Goal: Task Accomplishment & Management: Complete application form

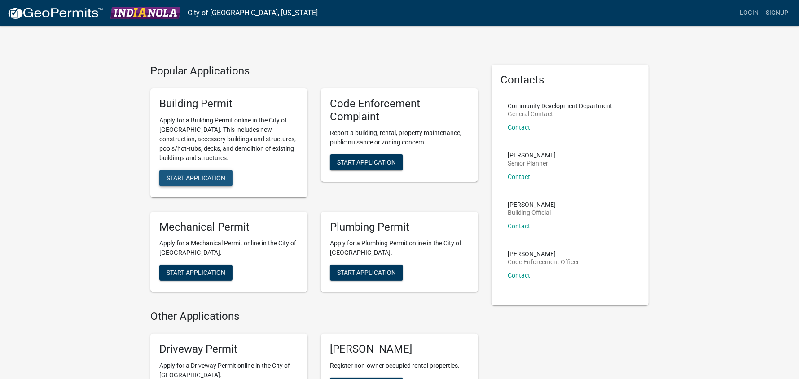
click at [185, 176] on span "Start Application" at bounding box center [196, 177] width 59 height 7
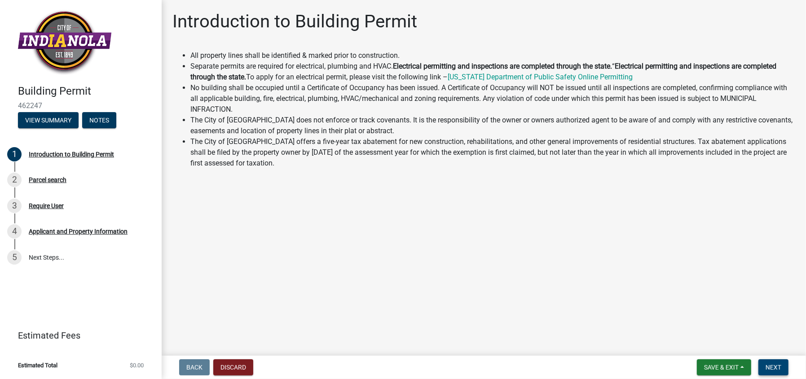
click at [776, 366] on span "Next" at bounding box center [774, 367] width 16 height 7
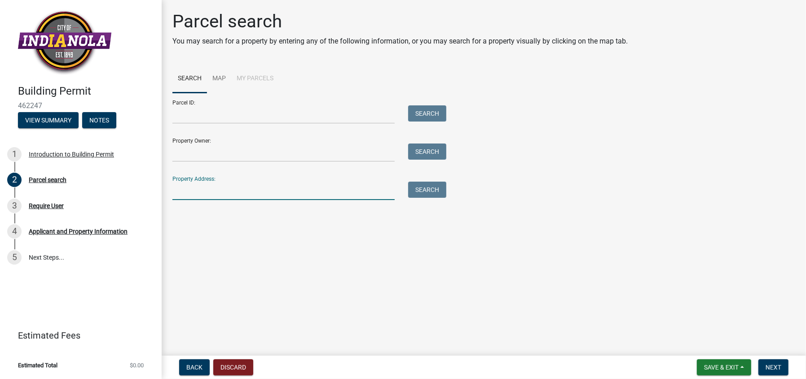
click at [193, 192] on input "Property Address:" at bounding box center [283, 191] width 222 height 18
type input "[STREET_ADDRESS]"
click at [426, 190] on button "Search" at bounding box center [427, 190] width 38 height 16
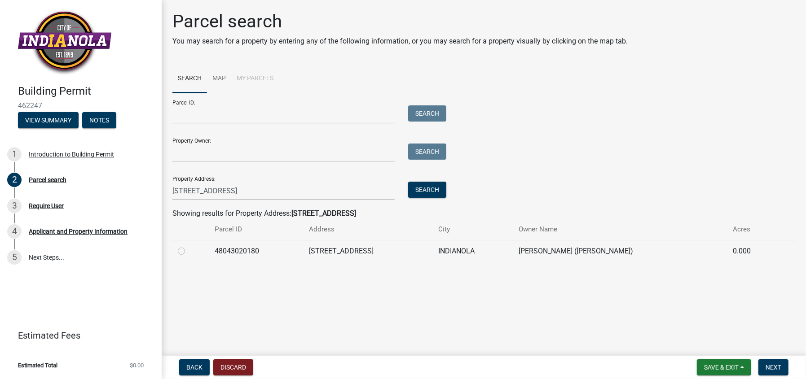
click at [189, 246] on label at bounding box center [189, 246] width 0 height 0
click at [189, 251] on input "radio" at bounding box center [192, 249] width 6 height 6
radio input "true"
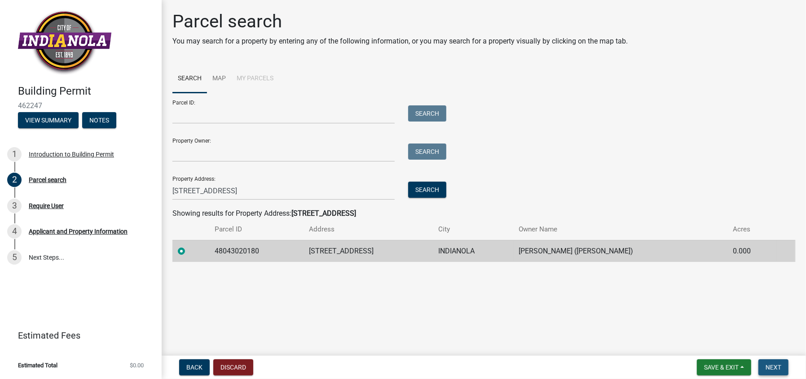
click at [770, 365] on span "Next" at bounding box center [774, 367] width 16 height 7
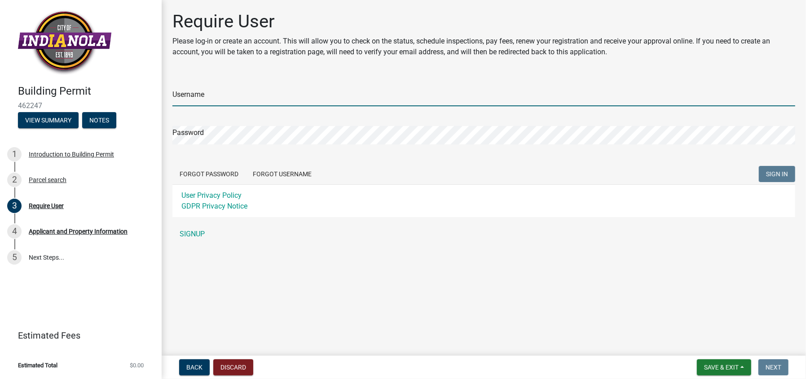
type input "[EMAIL_ADDRESS][DOMAIN_NAME]"
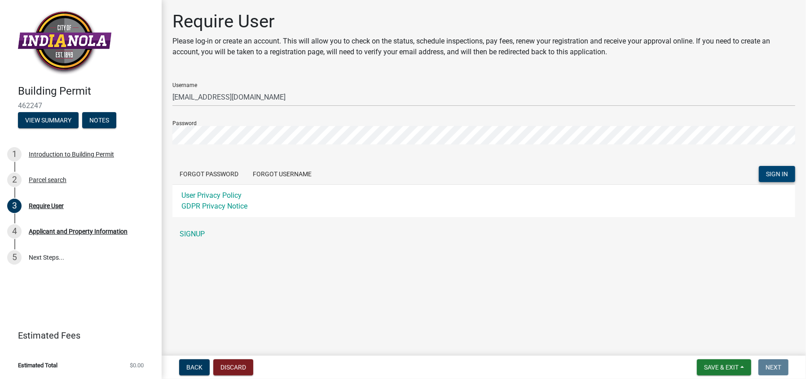
click at [776, 173] on span "SIGN IN" at bounding box center [777, 173] width 22 height 7
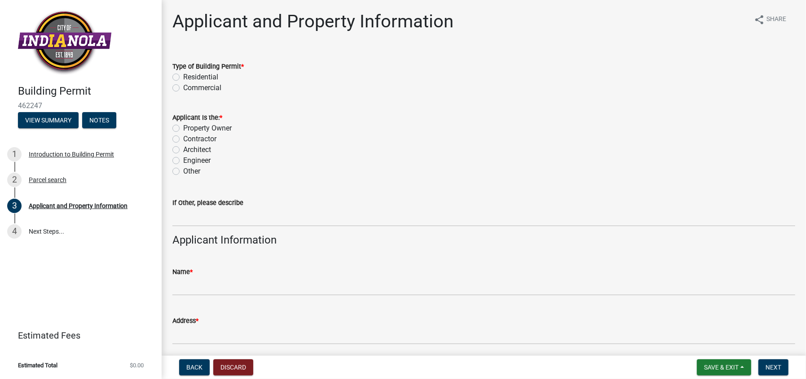
click at [183, 76] on label "Residential" at bounding box center [200, 77] width 35 height 11
click at [183, 76] on input "Residential" at bounding box center [186, 75] width 6 height 6
radio input "true"
drag, startPoint x: 178, startPoint y: 137, endPoint x: 179, endPoint y: 144, distance: 6.9
click at [183, 138] on label "Contractor" at bounding box center [199, 139] width 33 height 11
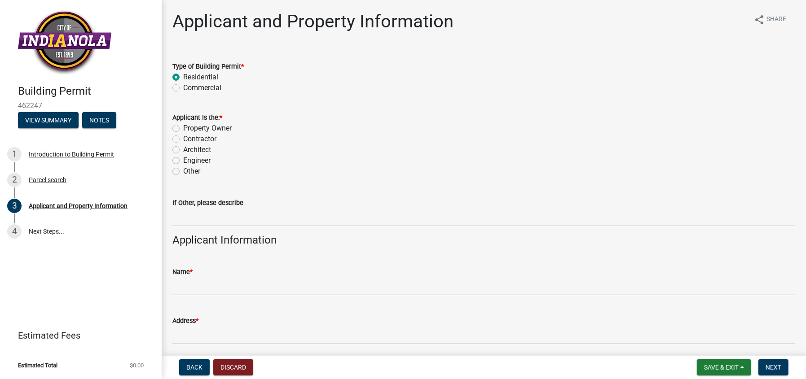
click at [183, 138] on input "Contractor" at bounding box center [186, 137] width 6 height 6
radio input "true"
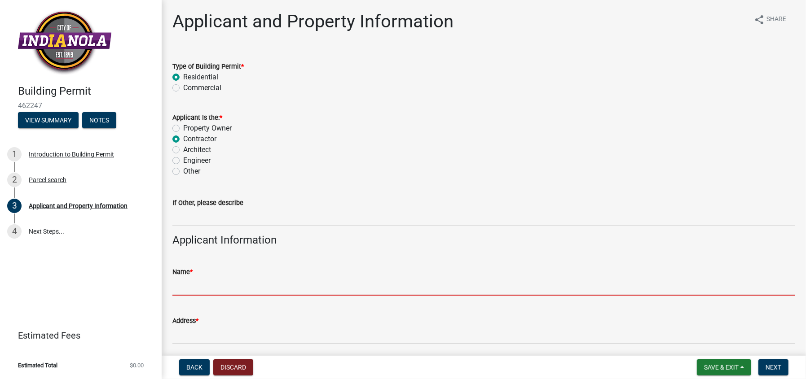
click at [192, 286] on input "Name *" at bounding box center [483, 286] width 623 height 18
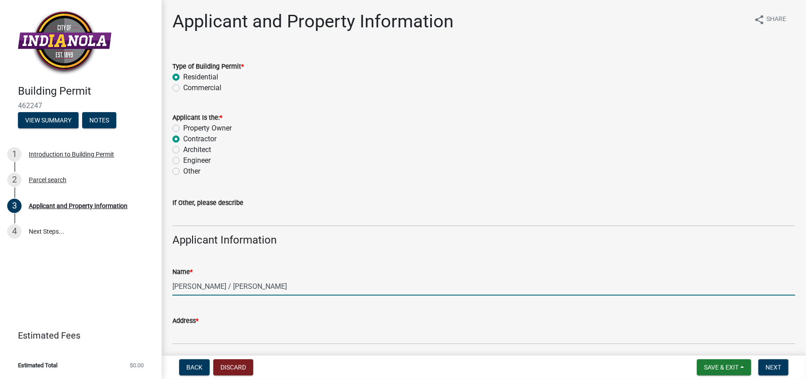
type input "[PERSON_NAME] / [PERSON_NAME]"
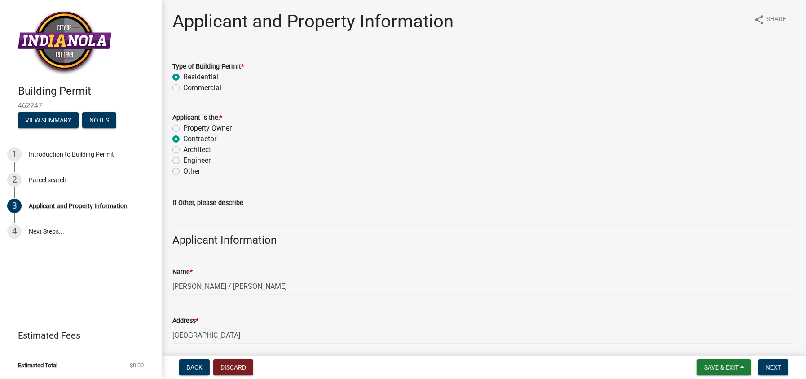
type input "[GEOGRAPHIC_DATA]"
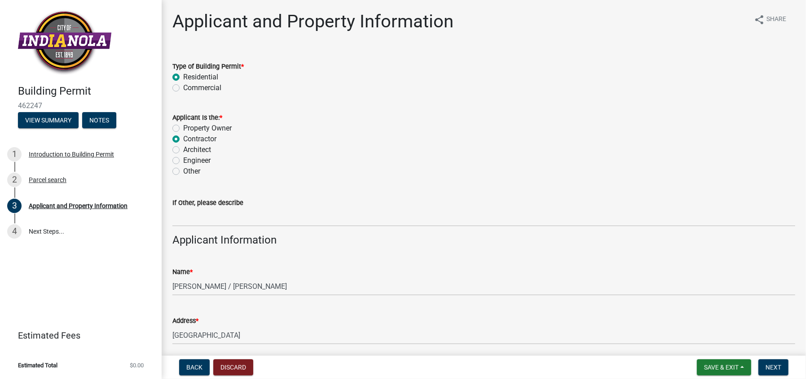
scroll to position [208, 0]
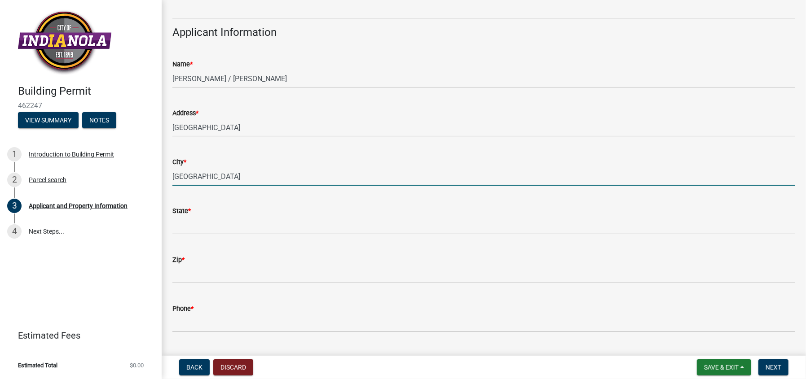
type input "[GEOGRAPHIC_DATA]"
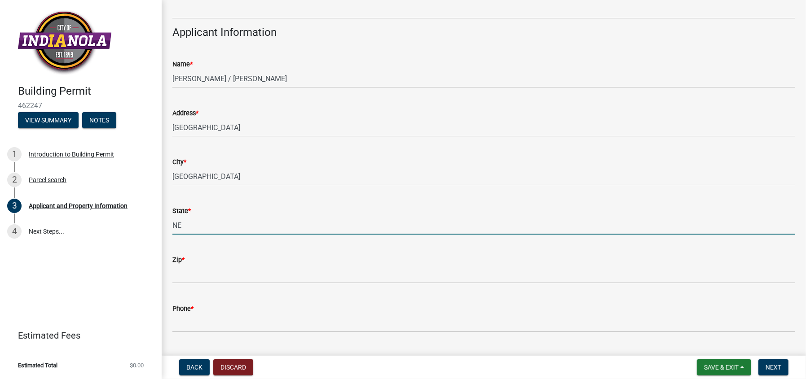
type input "NE"
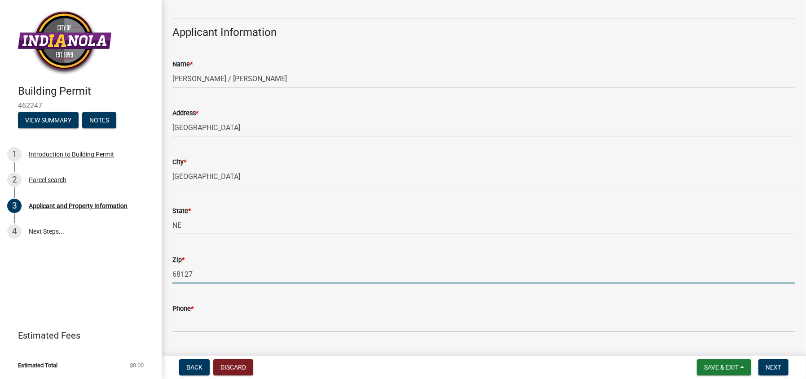
type input "68127"
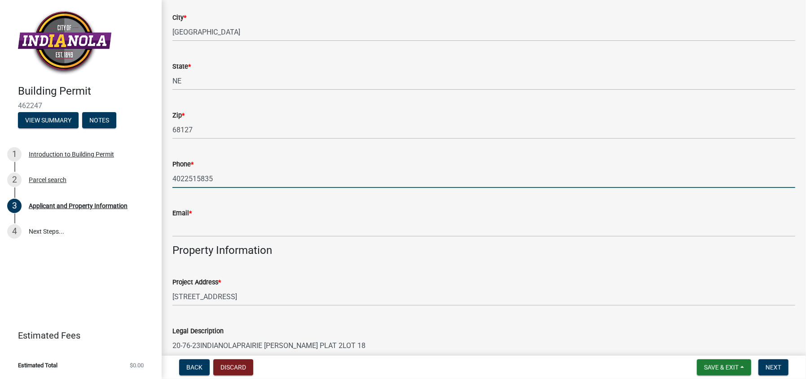
scroll to position [358, 0]
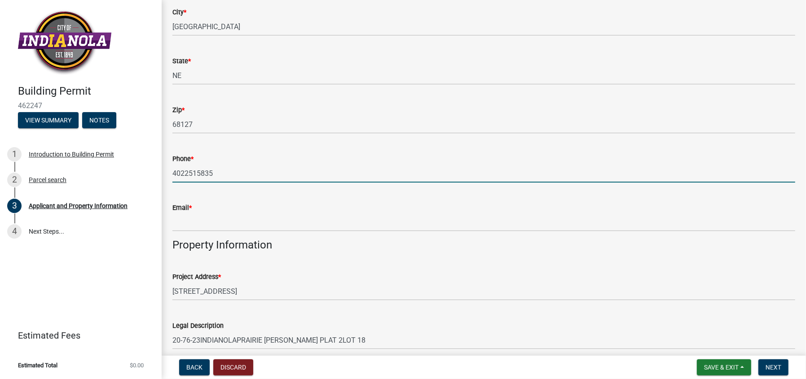
type input "4022515835"
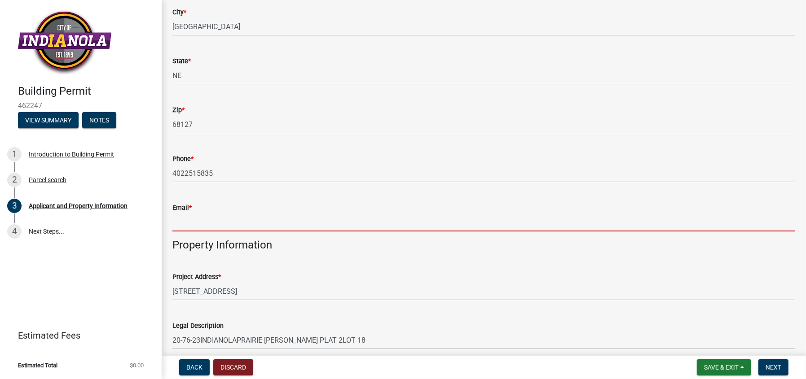
click at [192, 225] on input "Email *" at bounding box center [483, 222] width 623 height 18
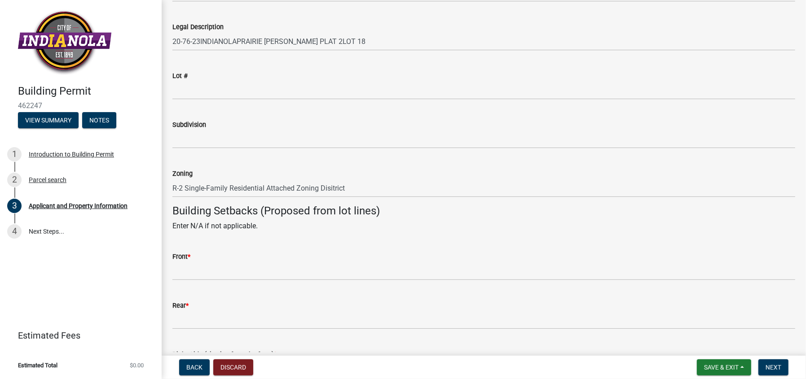
scroll to position [807, 0]
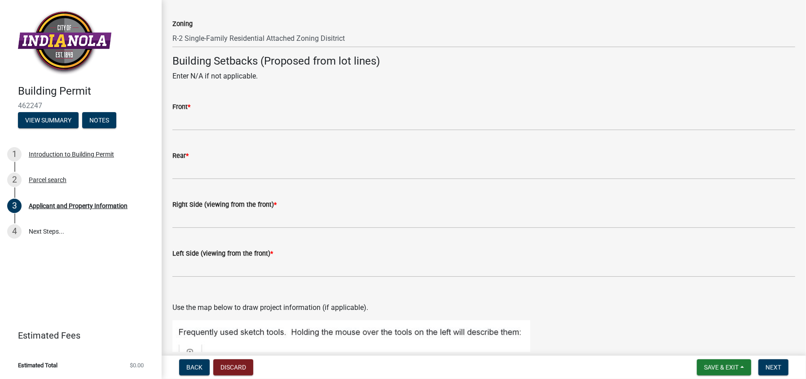
type input "[EMAIL_ADDRESS][DOMAIN_NAME]"
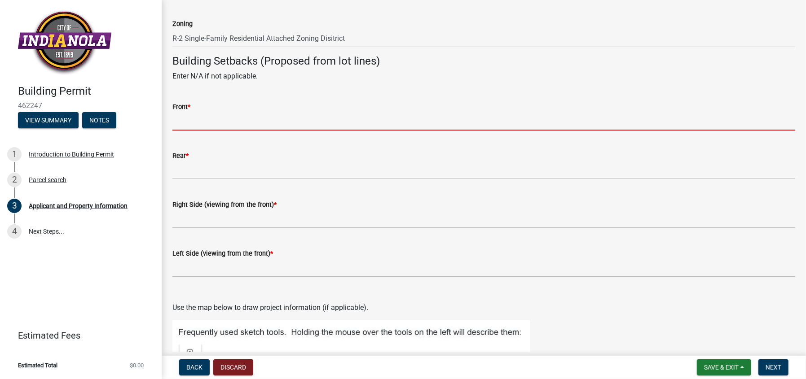
click at [200, 122] on input "Front *" at bounding box center [483, 121] width 623 height 18
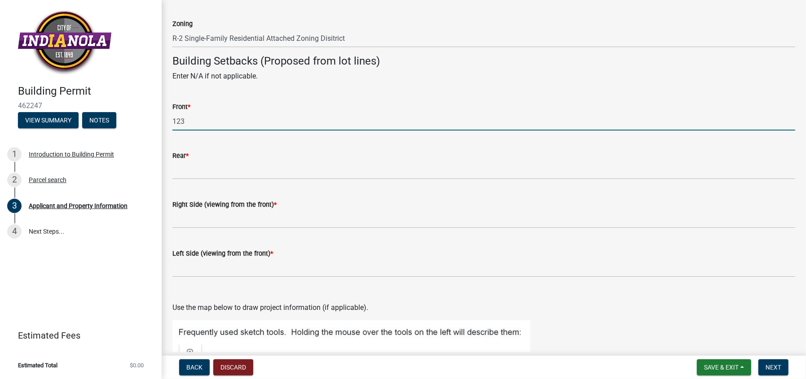
type input "123"
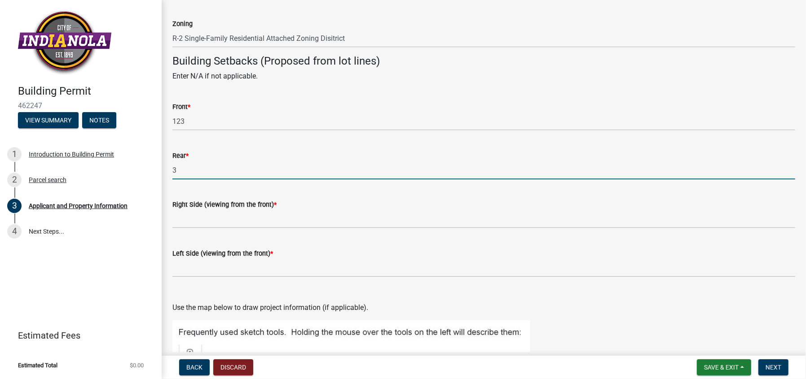
type input "3"
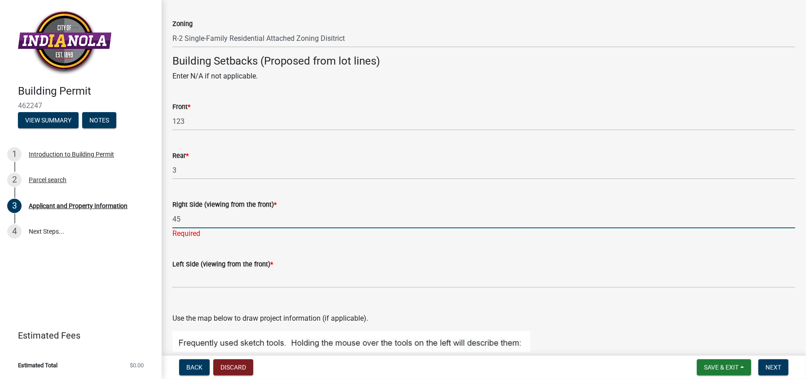
type input "45"
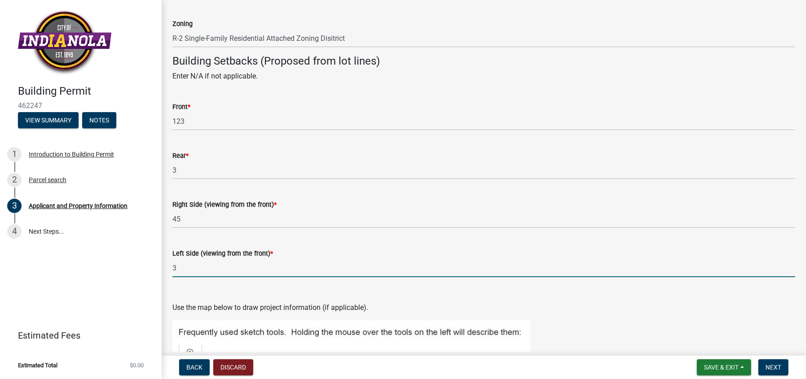
type input "3"
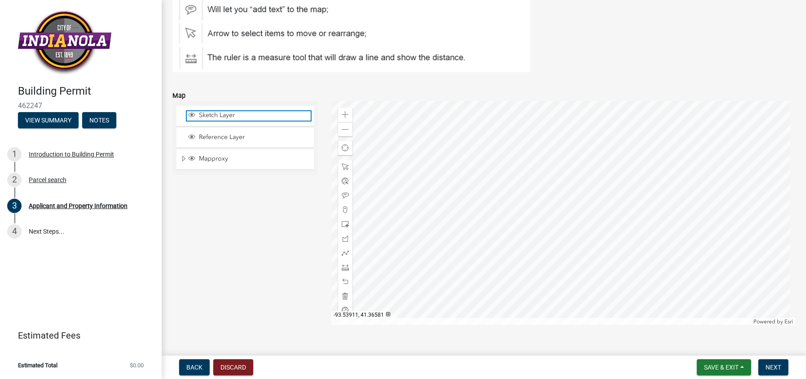
scroll to position [1194, 0]
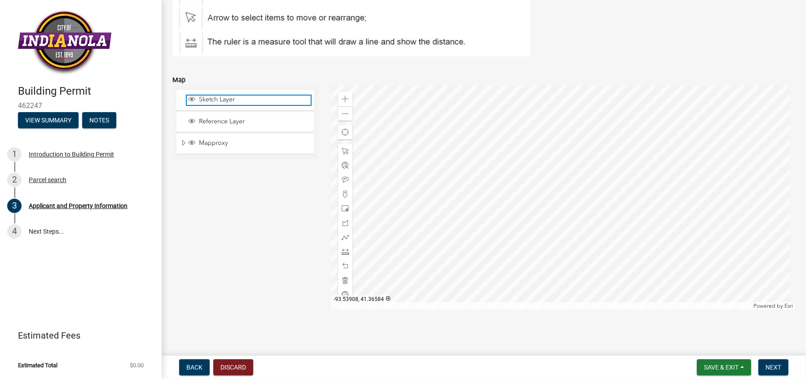
click at [205, 99] on span "Sketch Layer" at bounding box center [254, 100] width 114 height 8
click at [205, 100] on span "Sketch Layer" at bounding box center [254, 100] width 114 height 8
click at [208, 141] on span "Mapproxy" at bounding box center [254, 143] width 114 height 8
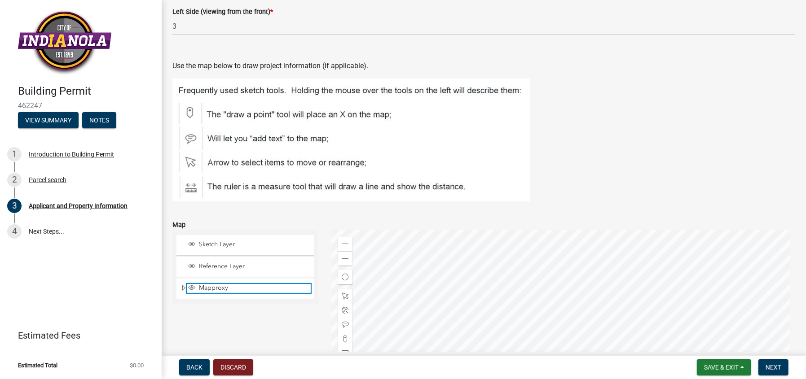
scroll to position [1044, 0]
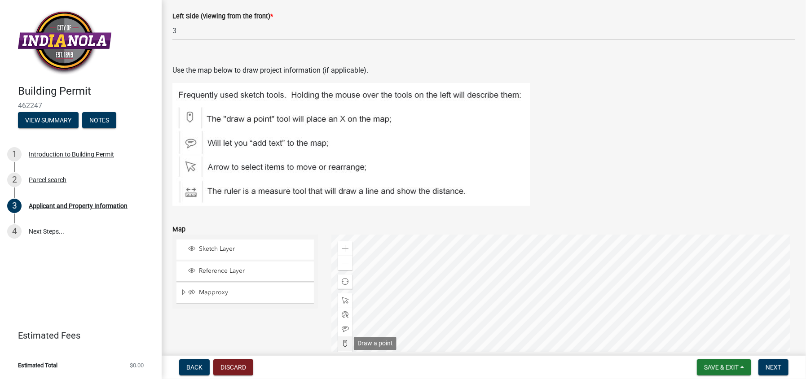
click at [342, 343] on span at bounding box center [345, 343] width 7 height 7
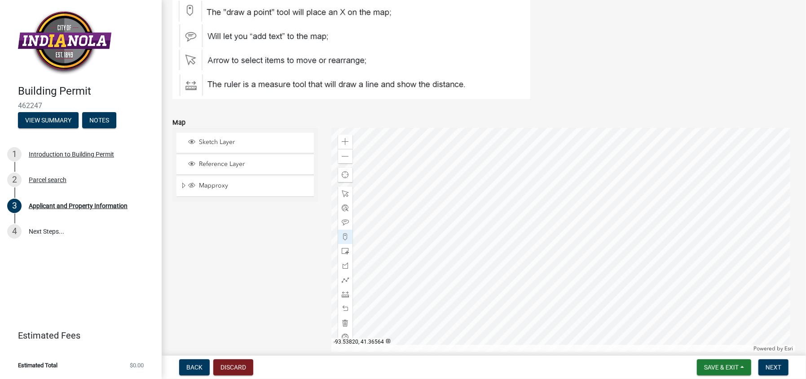
click at [575, 286] on div at bounding box center [563, 240] width 464 height 225
click at [345, 295] on span at bounding box center [345, 294] width 7 height 7
click at [569, 286] on div at bounding box center [563, 240] width 464 height 225
click at [532, 286] on div at bounding box center [563, 240] width 464 height 225
click at [343, 323] on span at bounding box center [345, 323] width 7 height 7
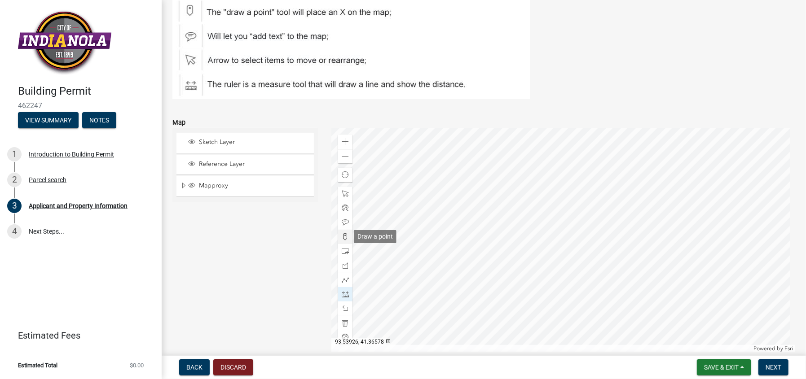
click at [344, 234] on span at bounding box center [345, 236] width 7 height 7
click at [576, 286] on div at bounding box center [563, 240] width 464 height 225
click at [345, 294] on span at bounding box center [345, 294] width 7 height 7
click at [569, 286] on div at bounding box center [563, 240] width 464 height 225
click at [532, 286] on div at bounding box center [563, 240] width 464 height 225
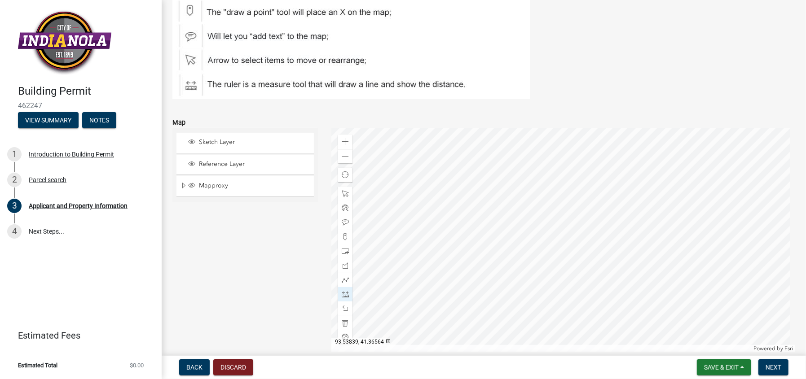
click at [532, 286] on div at bounding box center [563, 240] width 464 height 225
click at [532, 285] on div at bounding box center [563, 240] width 464 height 225
click at [346, 320] on span at bounding box center [345, 323] width 7 height 7
drag, startPoint x: 343, startPoint y: 234, endPoint x: 350, endPoint y: 240, distance: 9.5
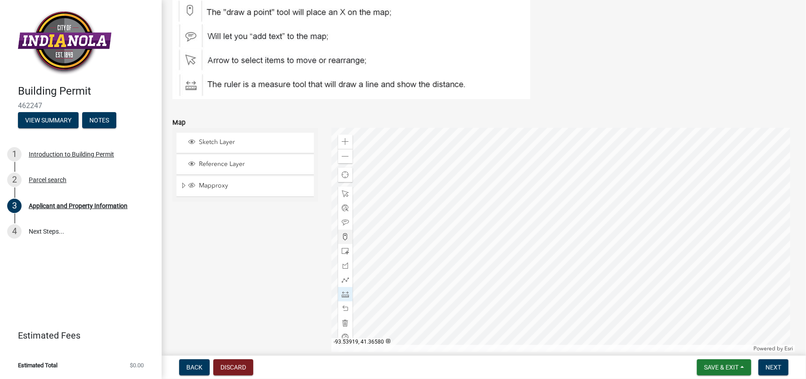
click at [343, 234] on span at bounding box center [345, 236] width 7 height 7
click at [574, 286] on div at bounding box center [563, 240] width 464 height 225
click at [344, 294] on span at bounding box center [345, 294] width 7 height 7
click at [533, 286] on div at bounding box center [563, 240] width 464 height 225
click at [570, 285] on div at bounding box center [563, 240] width 464 height 225
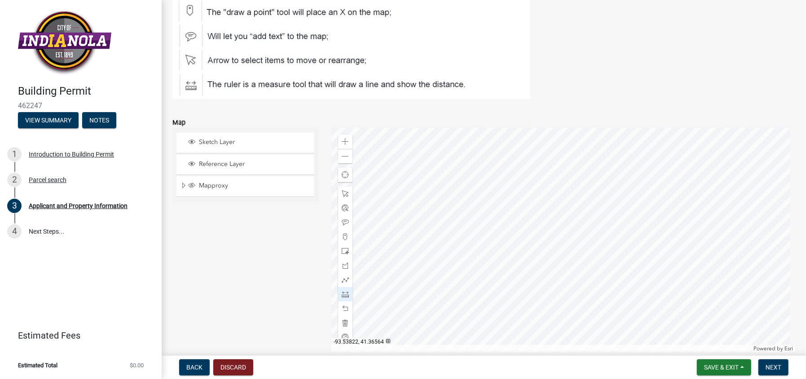
click at [570, 285] on div at bounding box center [563, 240] width 464 height 225
click at [570, 284] on div at bounding box center [563, 240] width 464 height 225
click at [572, 185] on div at bounding box center [563, 240] width 464 height 225
click at [572, 184] on div at bounding box center [563, 240] width 464 height 225
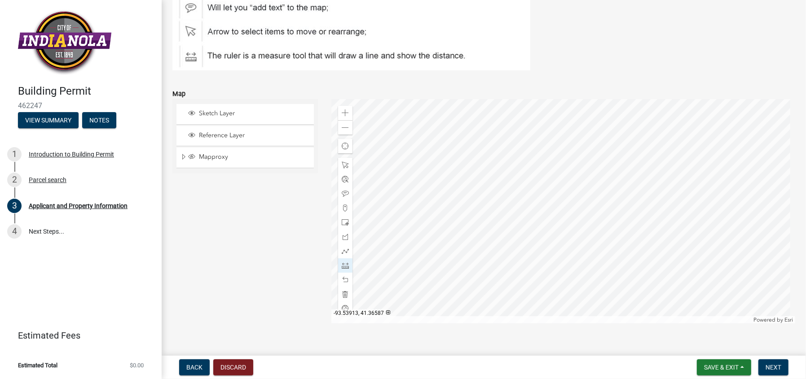
scroll to position [1194, 0]
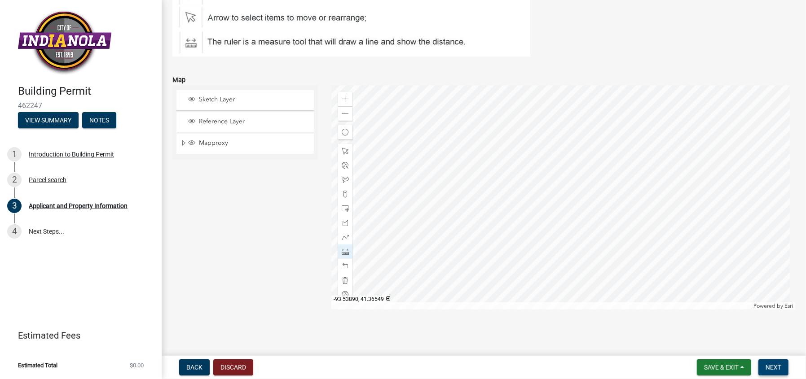
click at [779, 369] on span "Next" at bounding box center [774, 367] width 16 height 7
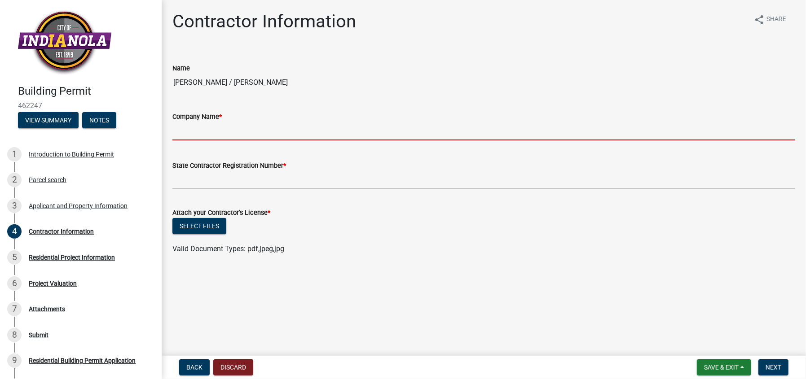
click at [191, 133] on input "Company Name *" at bounding box center [483, 131] width 623 height 18
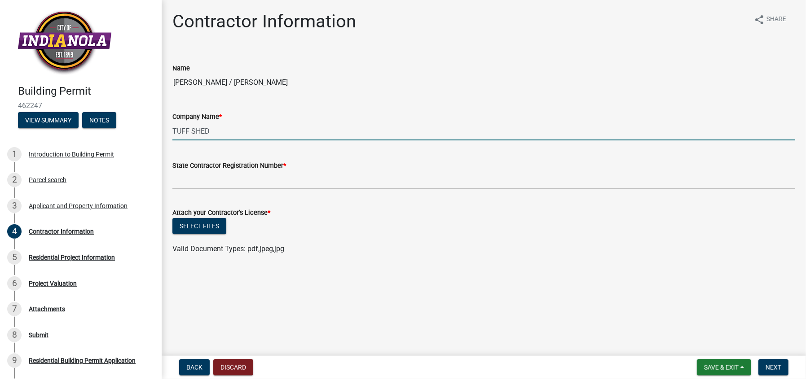
type input "TUFF SHED"
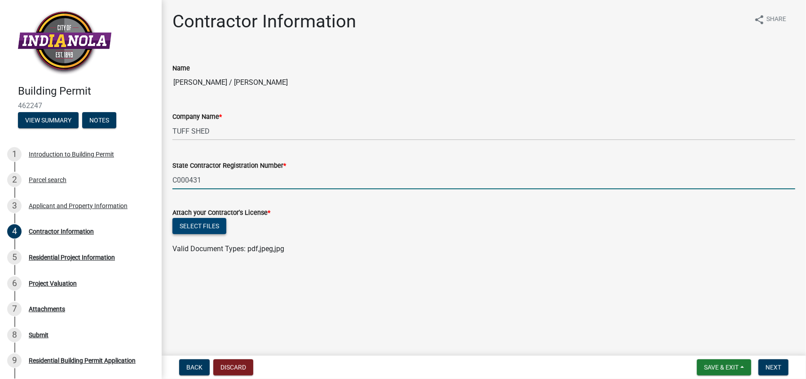
type input "C000431"
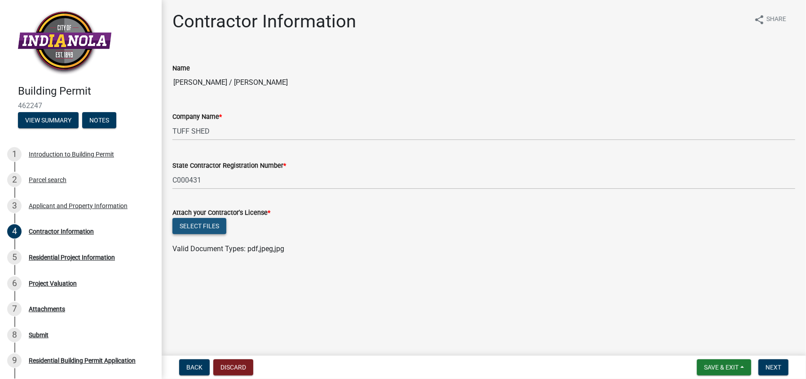
click at [194, 225] on button "Select files" at bounding box center [199, 226] width 54 height 16
click at [202, 228] on button "Select files" at bounding box center [199, 226] width 54 height 16
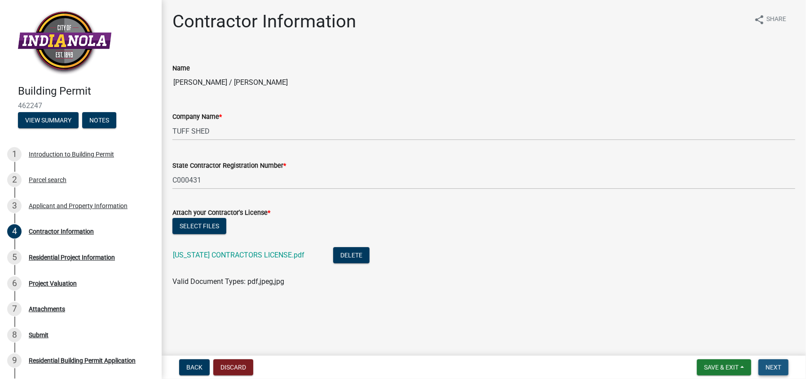
click at [774, 367] on span "Next" at bounding box center [774, 367] width 16 height 7
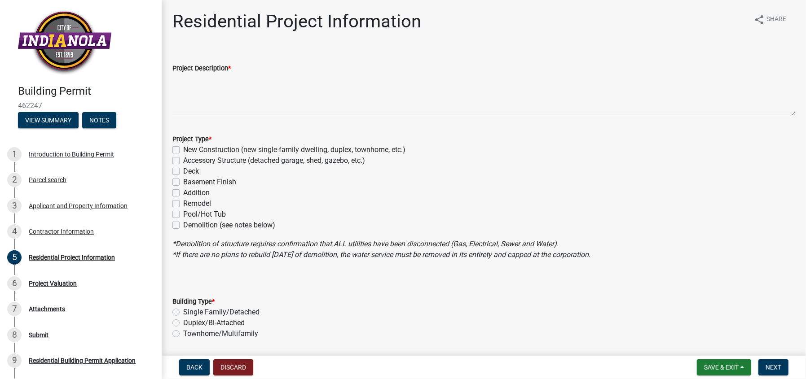
click at [168, 103] on div "Project Description *" at bounding box center [484, 83] width 636 height 66
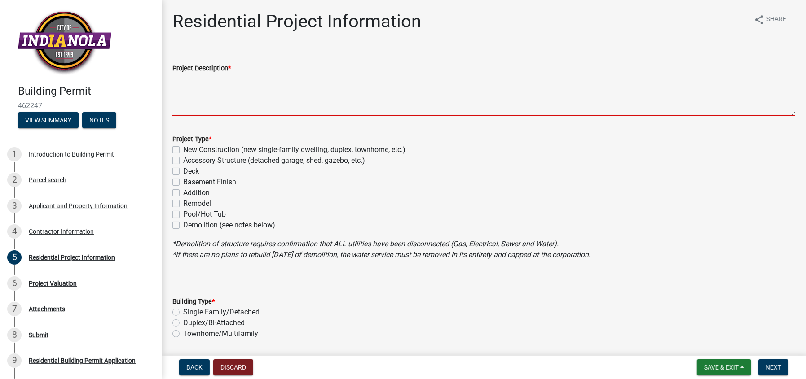
click at [189, 104] on textarea "Project Description *" at bounding box center [483, 95] width 623 height 42
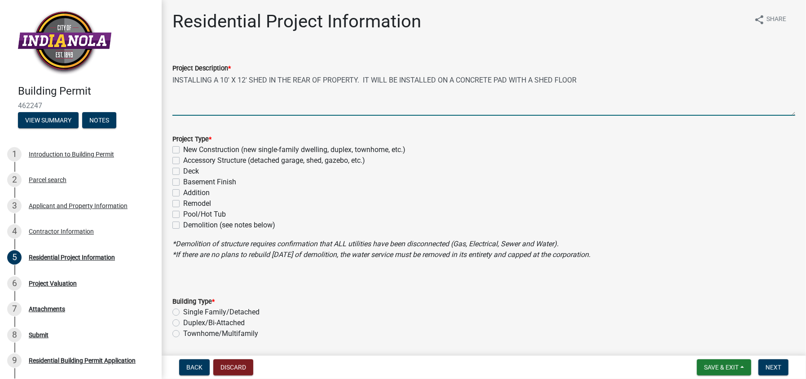
type textarea "INSTALLING A 10' X 12' SHED IN THE REAR OF PROPERTY. IT WILL BE INSTALLED ON A …"
click at [183, 150] on label "New Construction (new single-family dwelling, duplex, townhome, etc.)" at bounding box center [294, 150] width 222 height 11
click at [183, 150] on input "New Construction (new single-family dwelling, duplex, townhome, etc.)" at bounding box center [186, 148] width 6 height 6
checkbox input "true"
checkbox input "false"
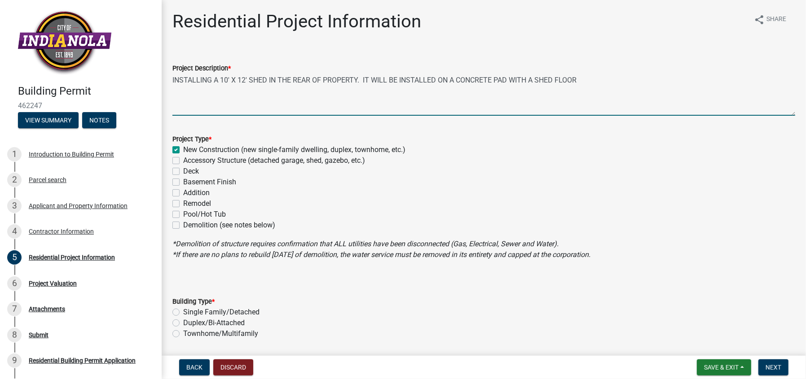
checkbox input "false"
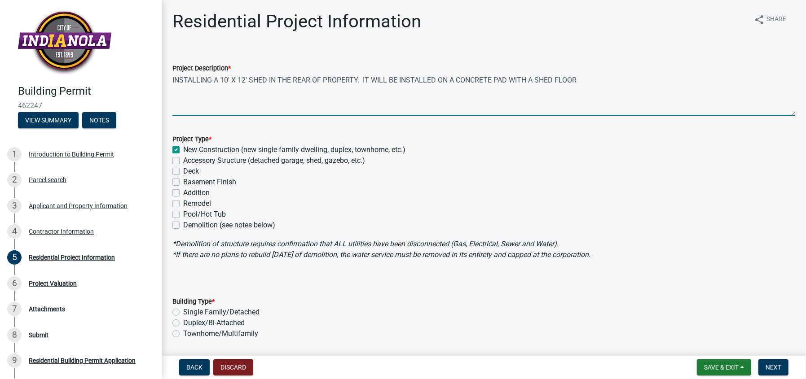
checkbox input "false"
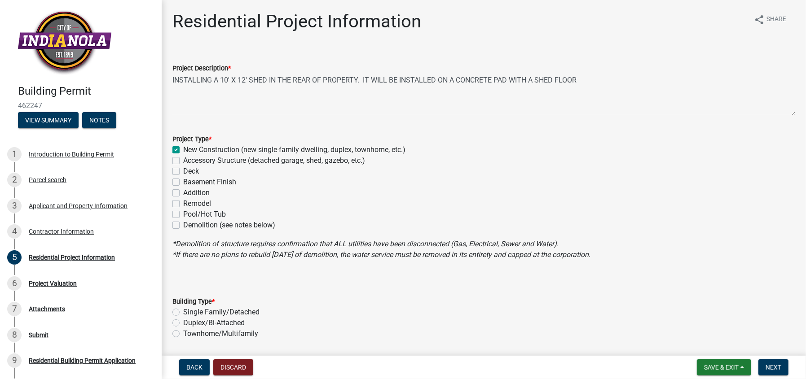
click at [183, 162] on label "Accessory Structure (detached garage, shed, gazebo, etc.)" at bounding box center [274, 160] width 182 height 11
click at [183, 161] on input "Accessory Structure (detached garage, shed, gazebo, etc.)" at bounding box center [186, 158] width 6 height 6
checkbox input "true"
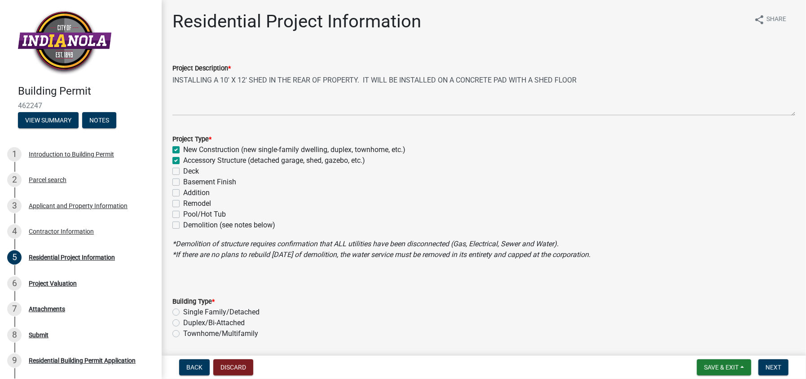
checkbox input "false"
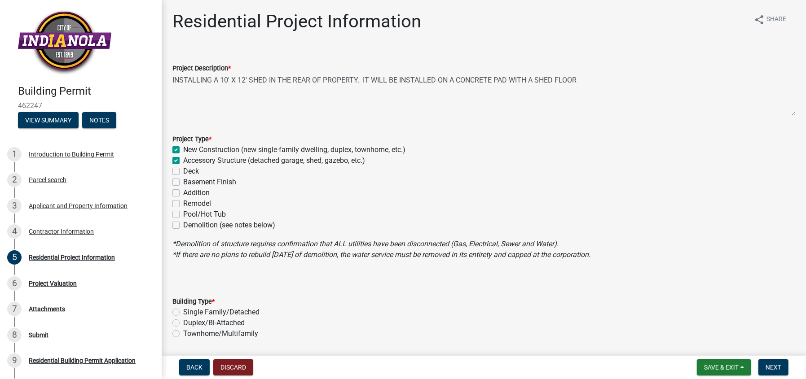
checkbox input "false"
click at [183, 151] on label "New Construction (new single-family dwelling, duplex, townhome, etc.)" at bounding box center [294, 150] width 222 height 11
click at [183, 150] on input "New Construction (new single-family dwelling, duplex, townhome, etc.)" at bounding box center [186, 148] width 6 height 6
checkbox input "false"
checkbox input "true"
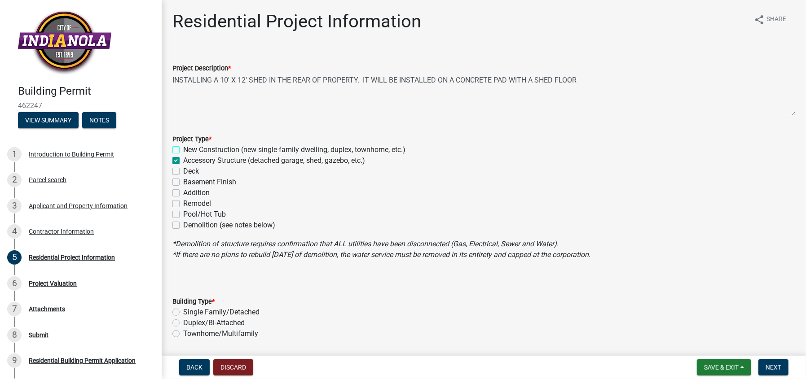
checkbox input "false"
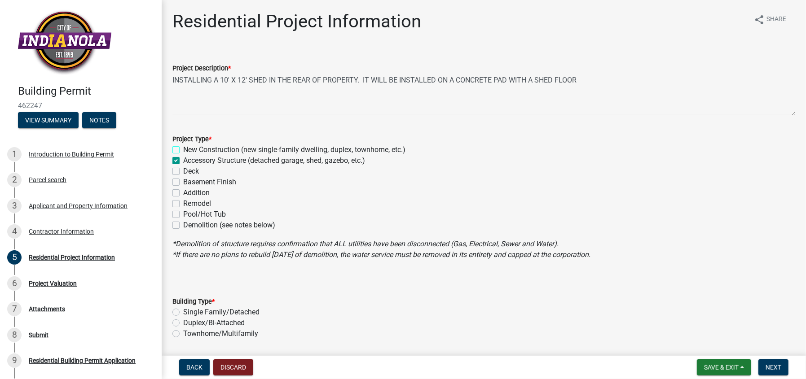
checkbox input "false"
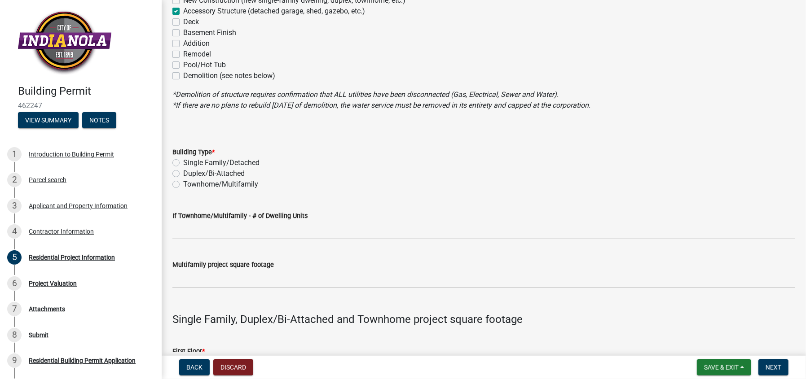
click at [183, 162] on label "Single Family/Detached" at bounding box center [221, 163] width 76 height 11
click at [183, 162] on input "Single Family/Detached" at bounding box center [186, 161] width 6 height 6
radio input "true"
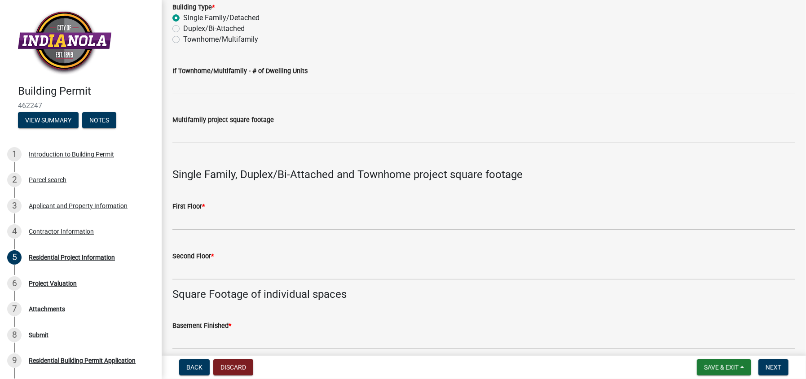
scroll to position [299, 0]
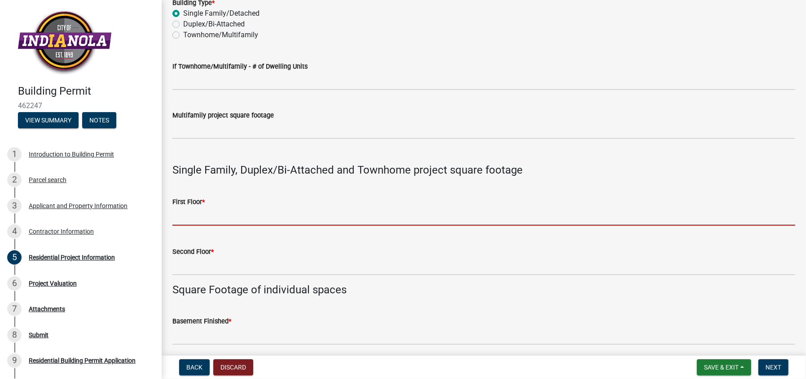
click at [193, 219] on input "text" at bounding box center [483, 216] width 623 height 18
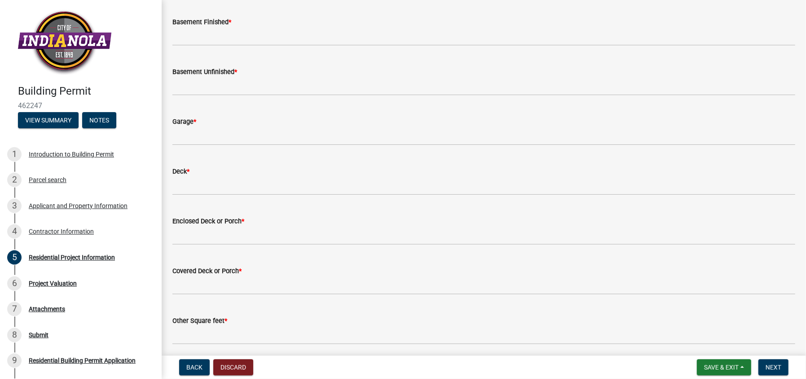
scroll to position [449, 0]
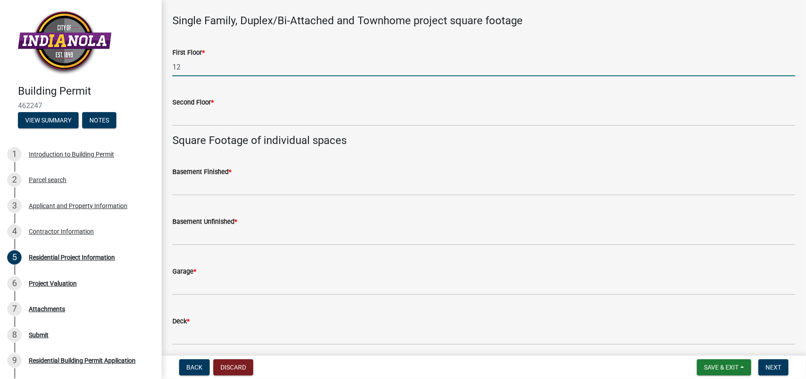
type input "1"
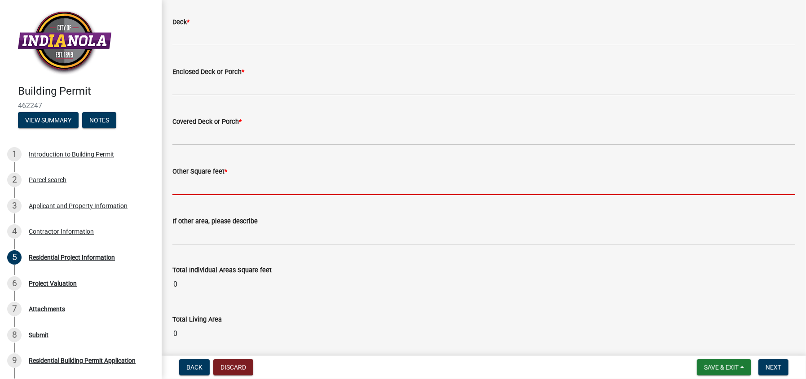
scroll to position [700, 0]
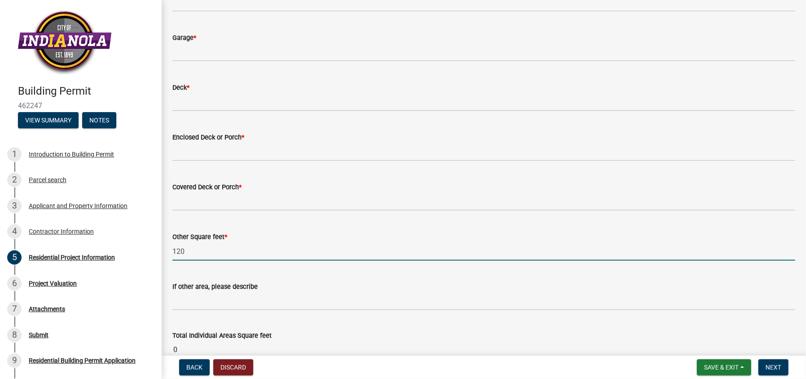
type input "120"
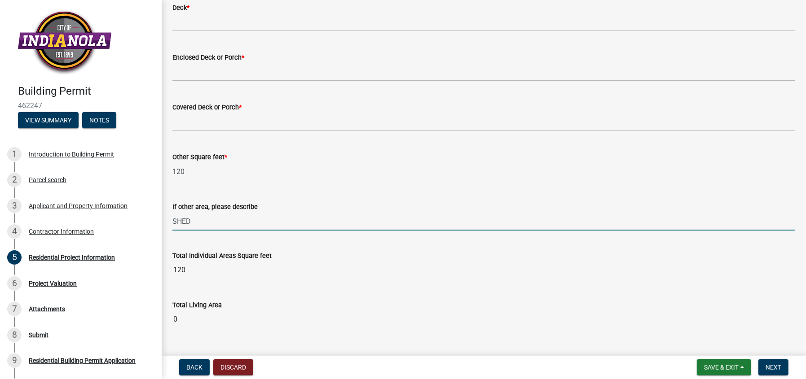
scroll to position [799, 0]
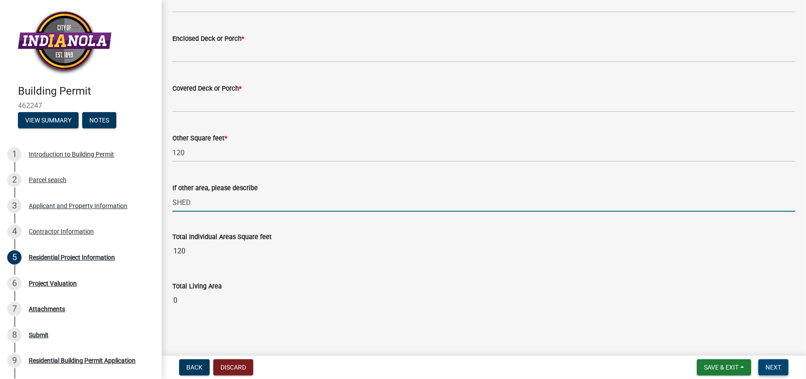
type input "SHED"
click at [768, 365] on span "Next" at bounding box center [774, 367] width 16 height 7
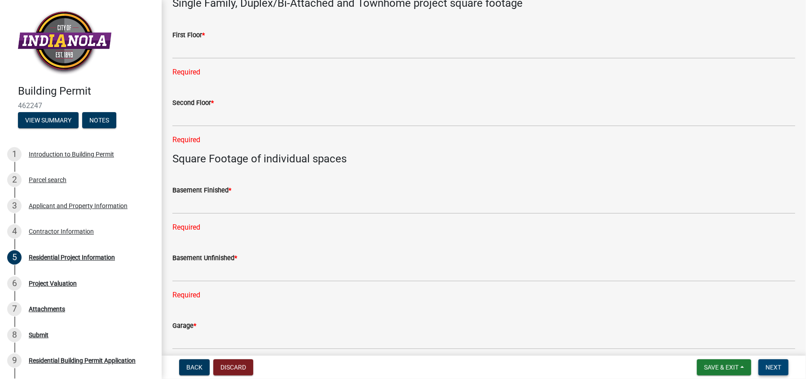
scroll to position [422, 0]
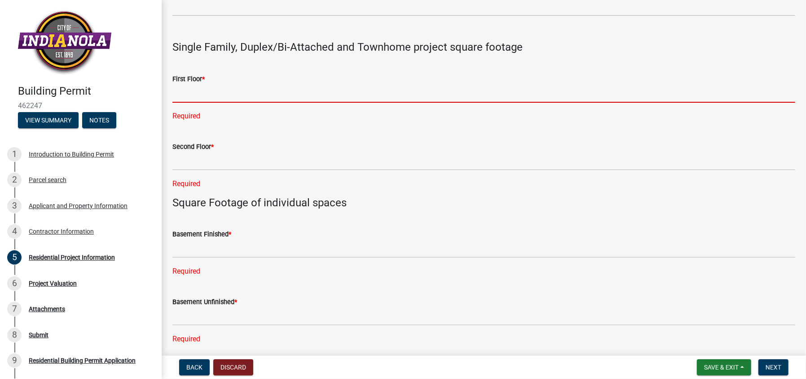
click at [194, 92] on input "text" at bounding box center [483, 93] width 623 height 18
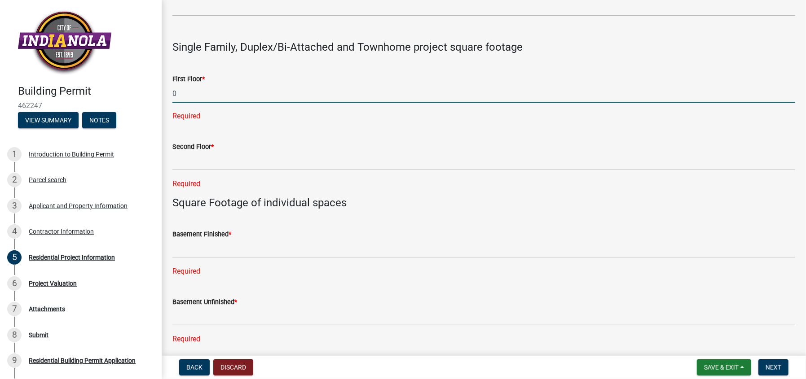
type input "0"
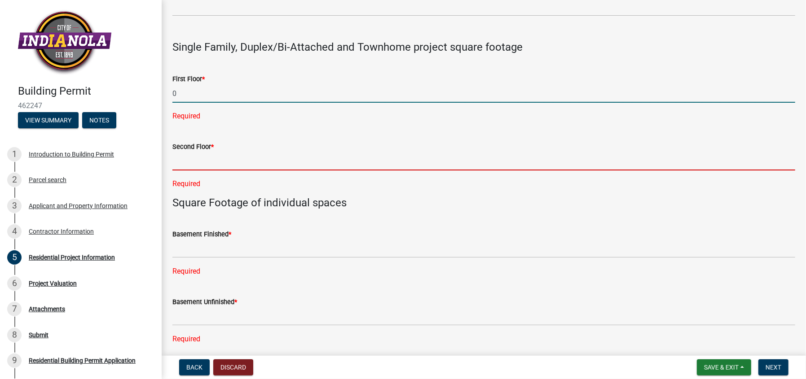
click at [186, 163] on div "Second Floor * Required" at bounding box center [483, 159] width 623 height 61
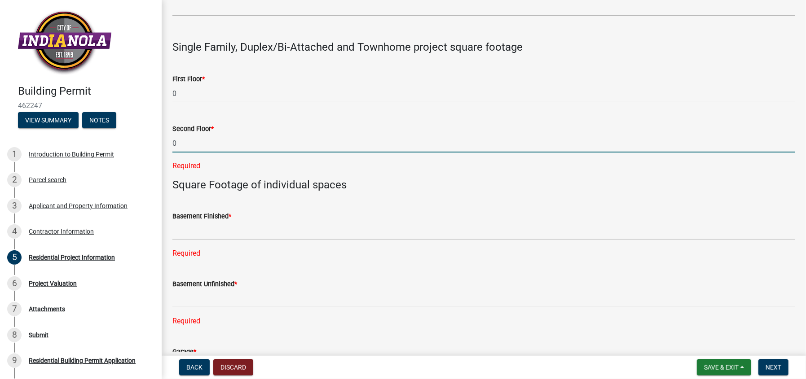
type input "0"
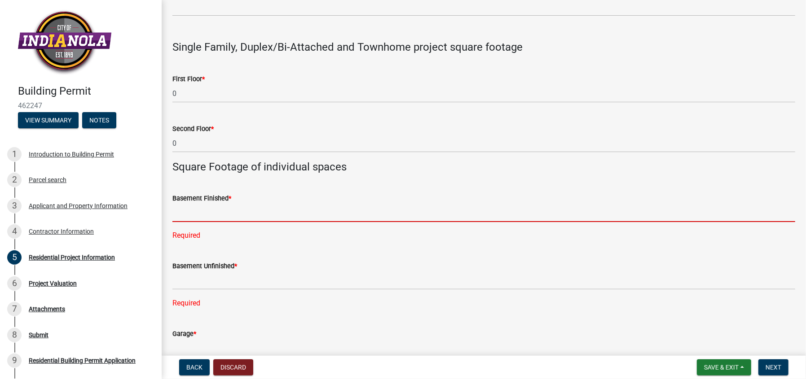
click at [181, 235] on div "Basement Finished * Required" at bounding box center [483, 211] width 623 height 61
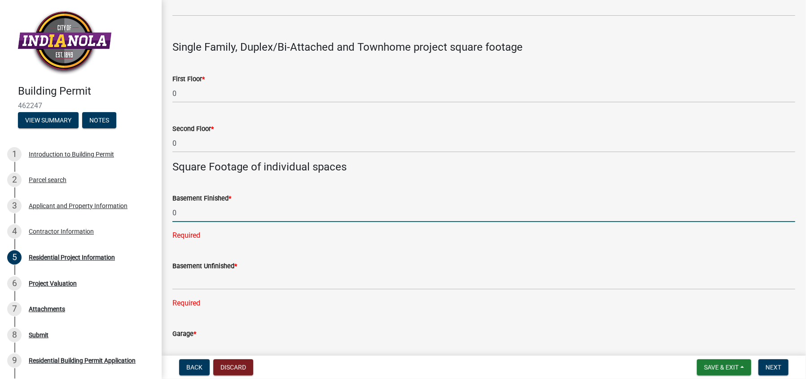
type input "0"
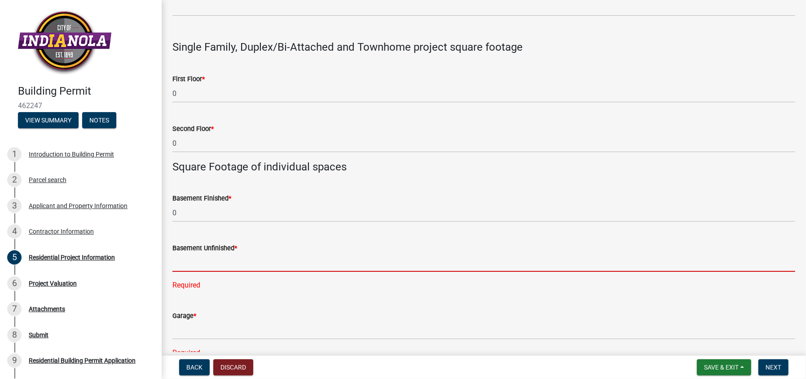
click at [186, 286] on div "Basement Unfinished * Required" at bounding box center [483, 260] width 623 height 61
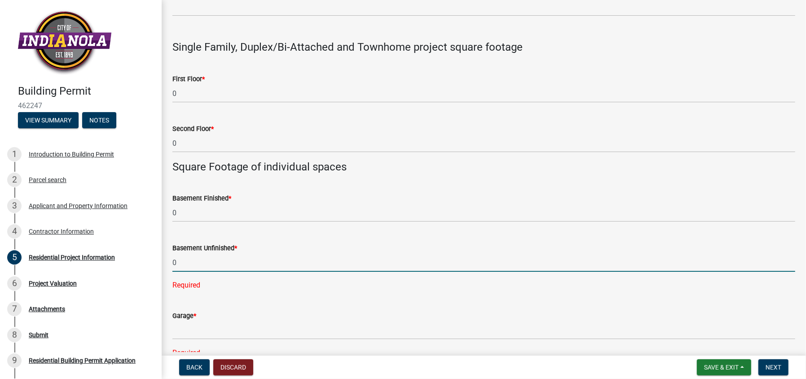
type input "0"
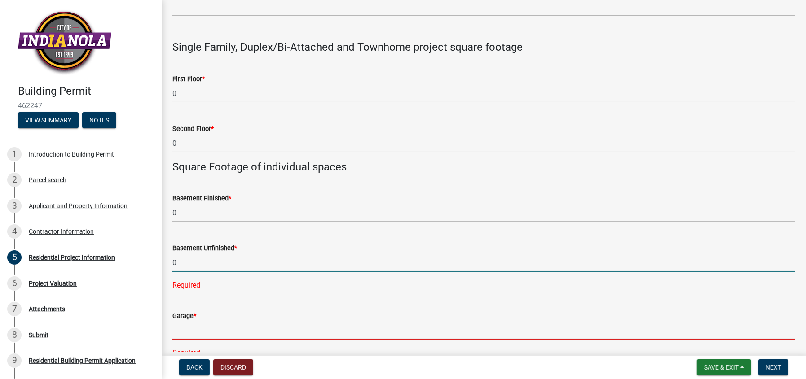
click at [185, 332] on div "Garage * Required" at bounding box center [483, 328] width 623 height 61
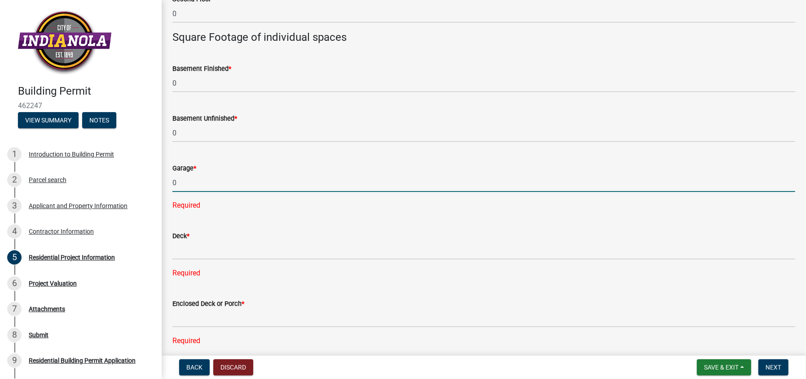
scroll to position [572, 0]
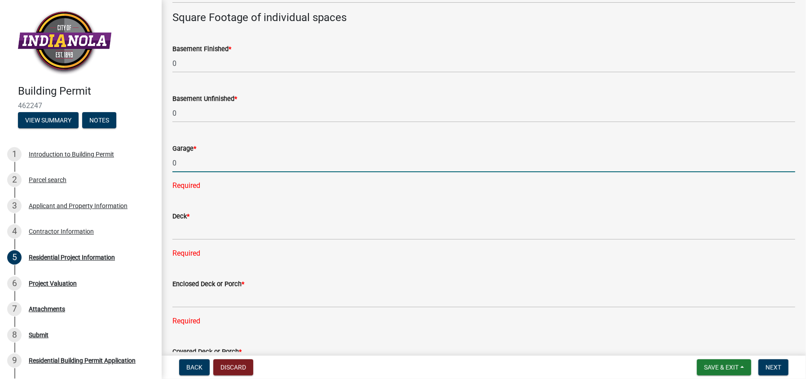
type input "0"
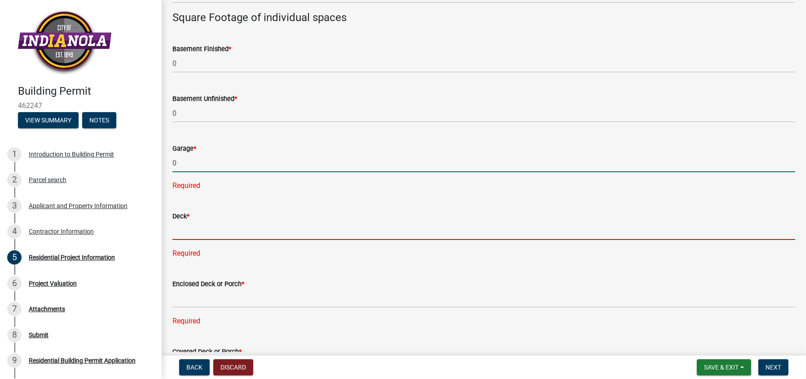
click at [184, 233] on div "Deck * Required" at bounding box center [483, 228] width 623 height 61
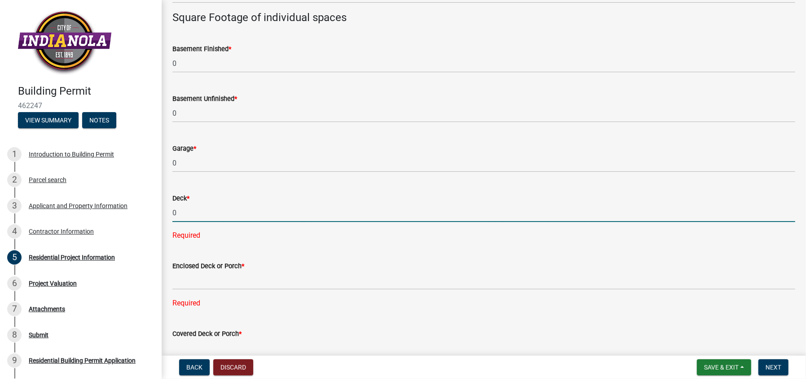
type input "0"
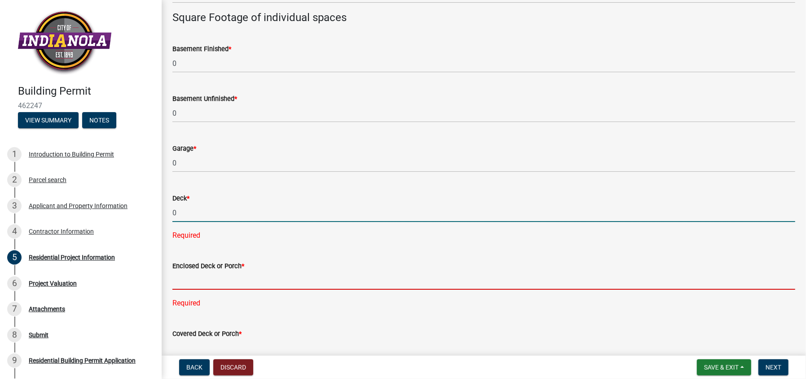
click at [185, 284] on div "Enclosed Deck or Porch * Required" at bounding box center [483, 278] width 623 height 61
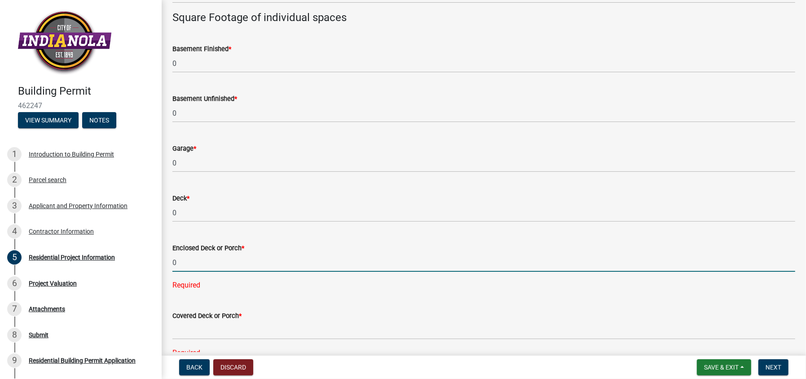
type input "0"
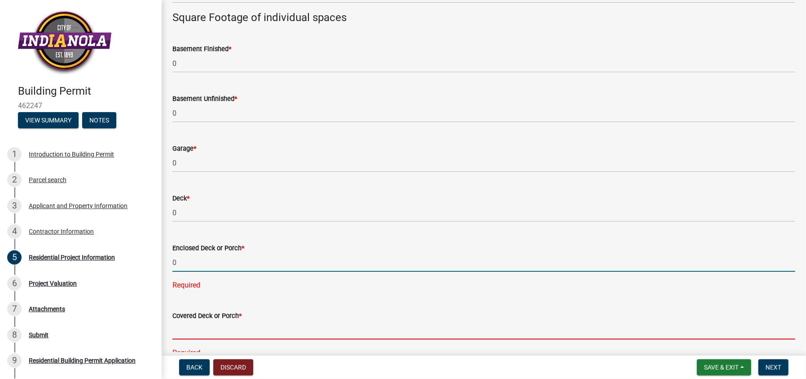
click at [186, 334] on div "Covered Deck or Porch * Required" at bounding box center [483, 328] width 623 height 61
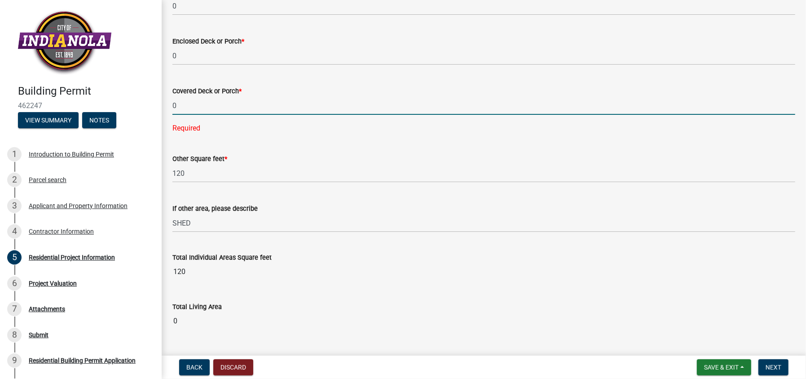
scroll to position [799, 0]
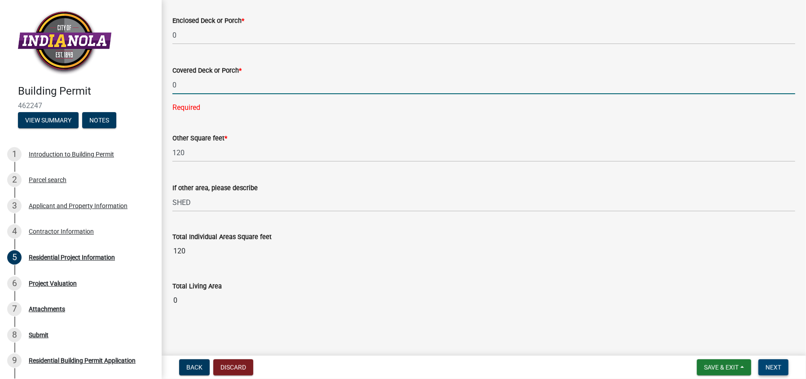
type input "0"
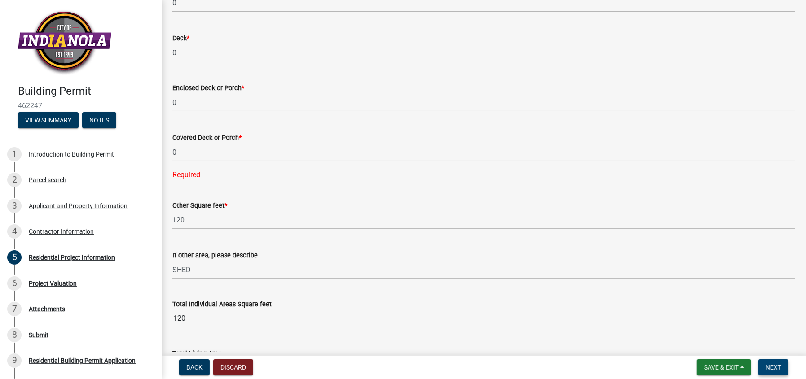
click at [771, 367] on span "Next" at bounding box center [774, 367] width 16 height 7
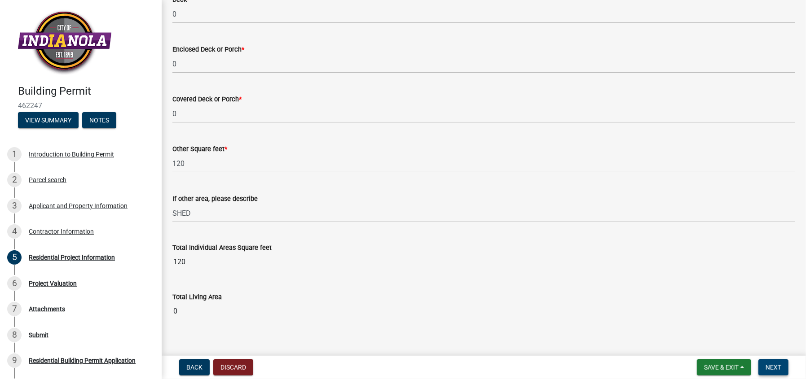
scroll to position [782, 0]
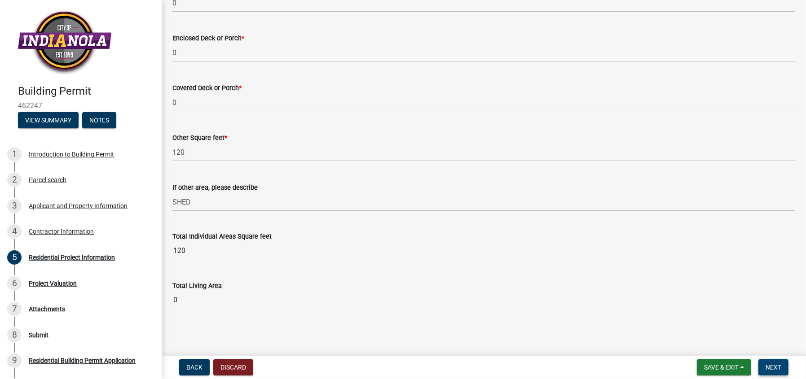
click at [776, 365] on span "Next" at bounding box center [774, 367] width 16 height 7
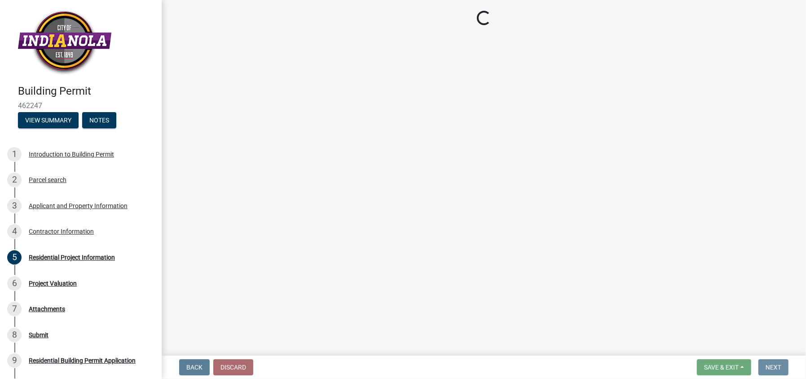
scroll to position [0, 0]
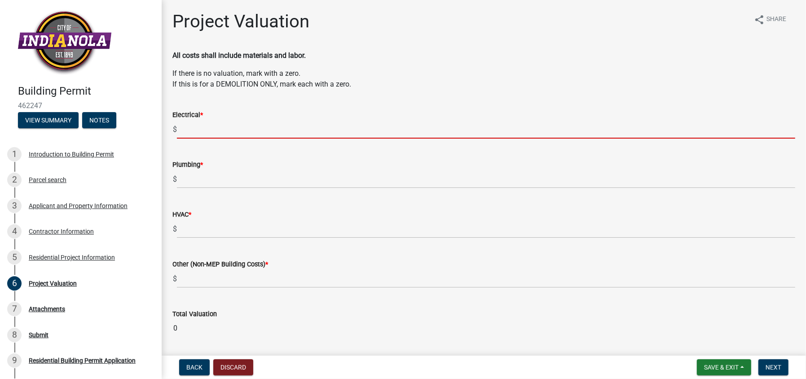
click at [181, 124] on input "text" at bounding box center [486, 129] width 618 height 18
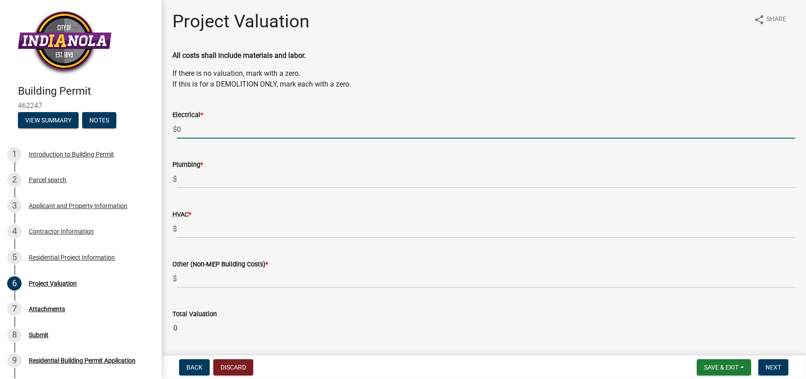
type input "0"
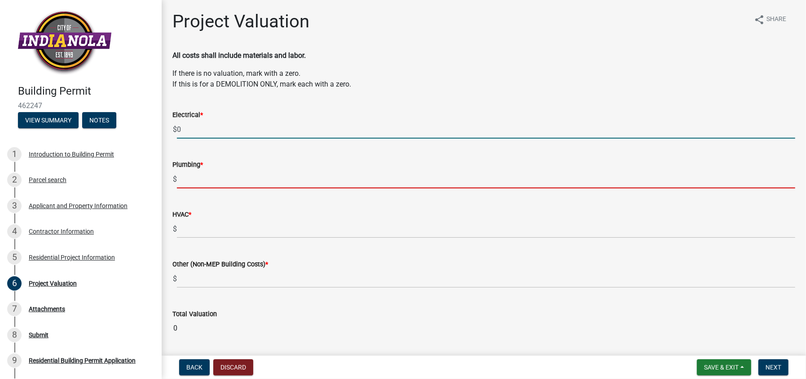
click at [184, 185] on input "text" at bounding box center [486, 179] width 618 height 18
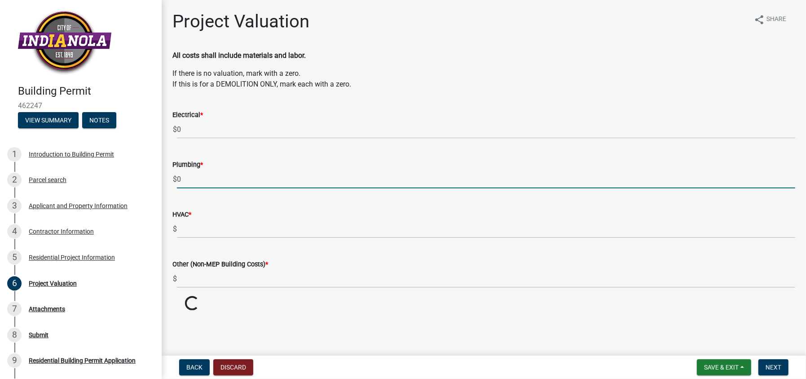
type input "0"
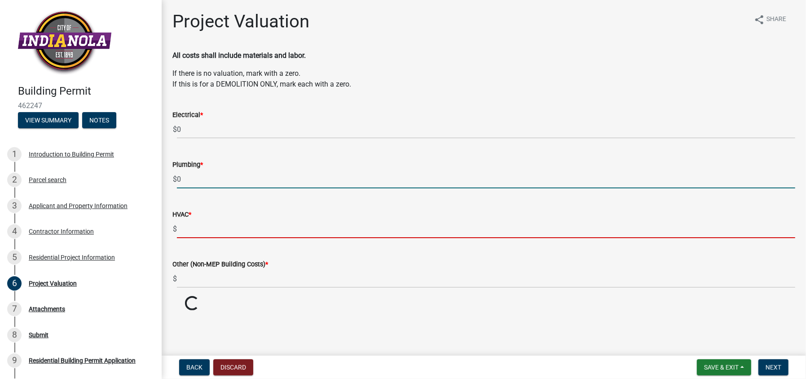
click at [195, 229] on input "text" at bounding box center [486, 229] width 618 height 18
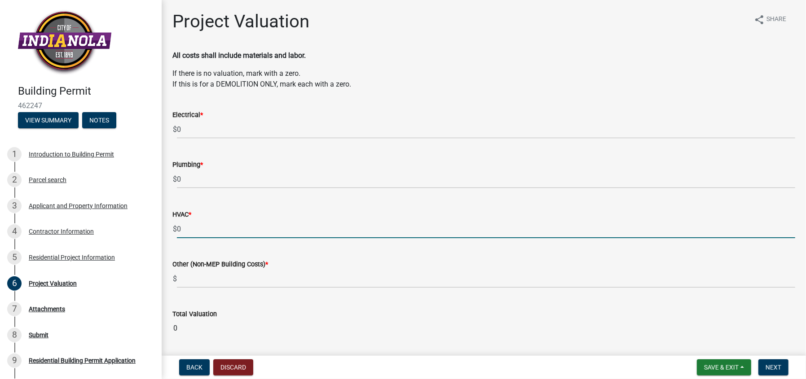
type input "0"
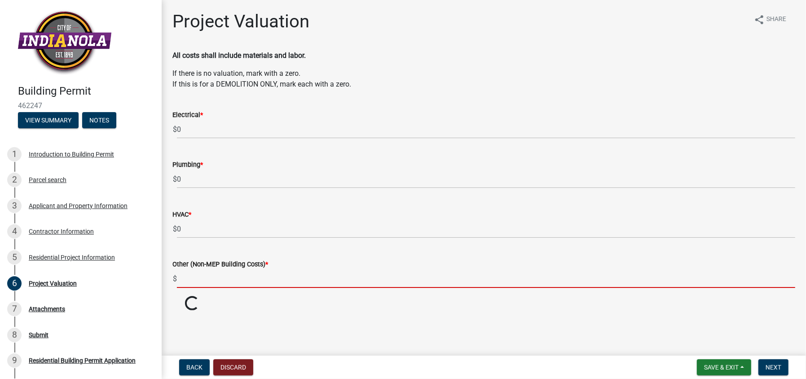
click at [195, 277] on input "text" at bounding box center [486, 279] width 618 height 18
type input "0"
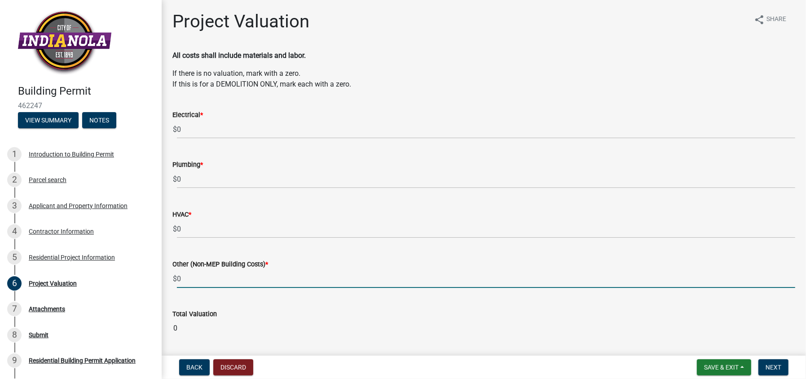
scroll to position [28, 0]
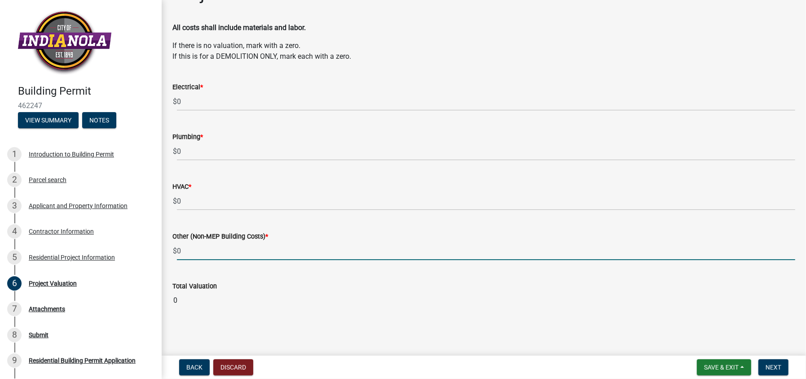
click at [184, 251] on input "0" at bounding box center [486, 251] width 618 height 18
type input "2880"
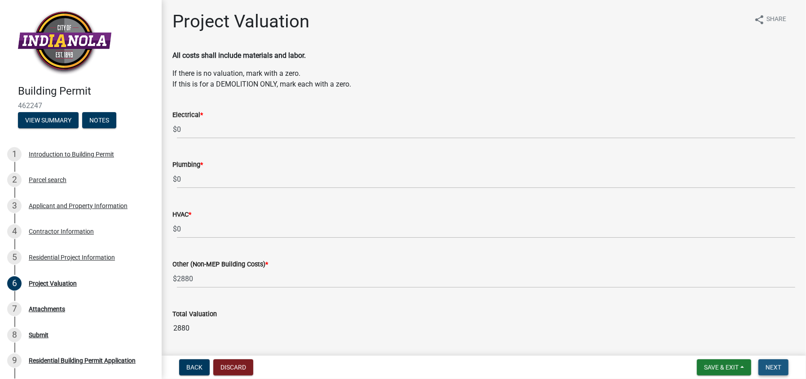
click at [774, 369] on span "Next" at bounding box center [774, 367] width 16 height 7
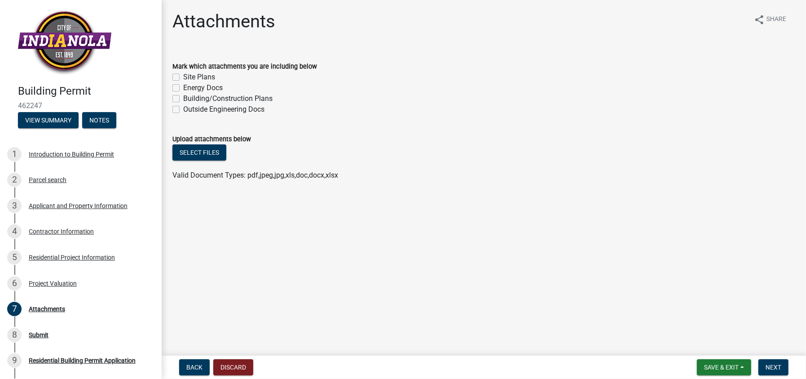
click at [183, 78] on label "Site Plans" at bounding box center [199, 77] width 32 height 11
click at [183, 78] on input "Site Plans" at bounding box center [186, 75] width 6 height 6
checkbox input "true"
checkbox input "false"
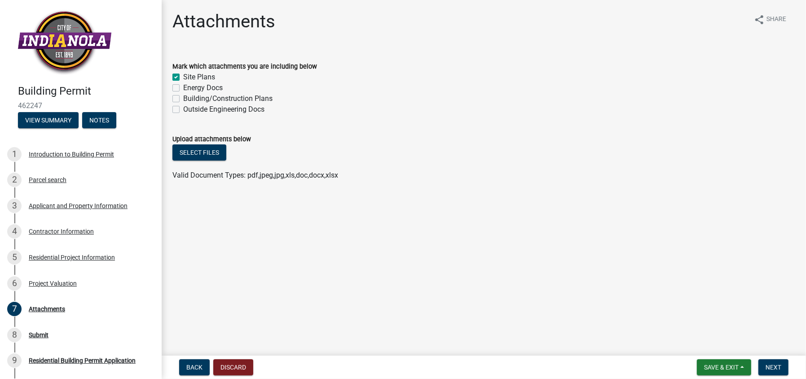
checkbox input "false"
drag, startPoint x: 177, startPoint y: 97, endPoint x: 186, endPoint y: 113, distance: 17.9
click at [183, 99] on label "Building/Construction Plans" at bounding box center [227, 98] width 89 height 11
click at [183, 99] on input "Building/Construction Plans" at bounding box center [186, 96] width 6 height 6
checkbox input "true"
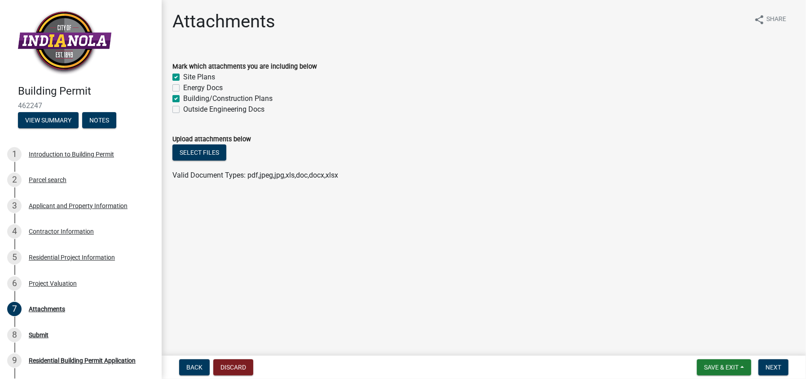
checkbox input "true"
checkbox input "false"
checkbox input "true"
checkbox input "false"
click at [192, 155] on button "Select files" at bounding box center [199, 153] width 54 height 16
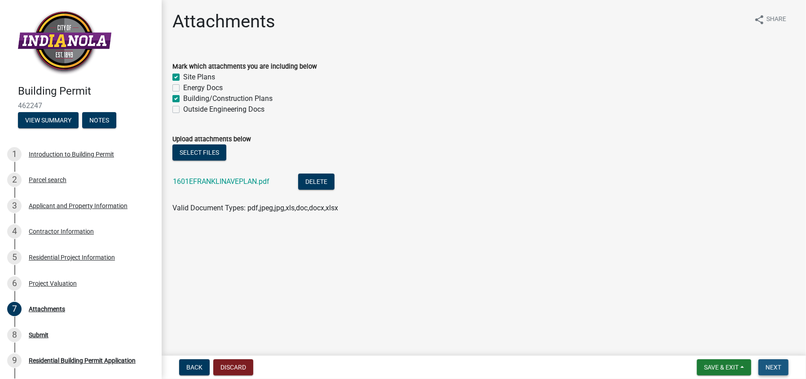
click at [775, 368] on span "Next" at bounding box center [774, 367] width 16 height 7
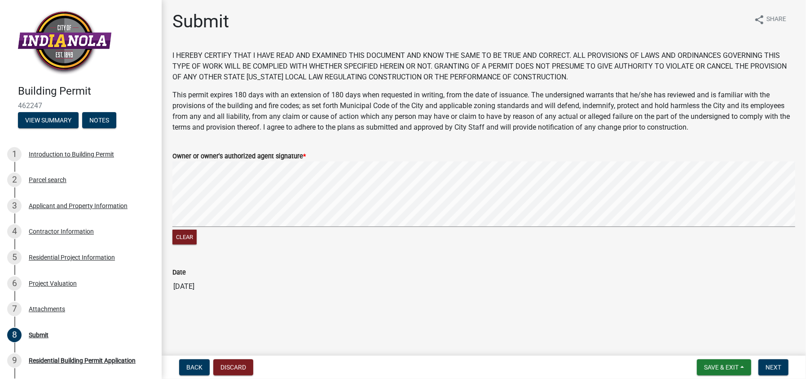
click at [195, 229] on signature-pad at bounding box center [483, 196] width 623 height 68
click at [254, 240] on div "Clear" at bounding box center [483, 204] width 623 height 85
click at [771, 365] on span "Next" at bounding box center [774, 367] width 16 height 7
